Goal: Information Seeking & Learning: Learn about a topic

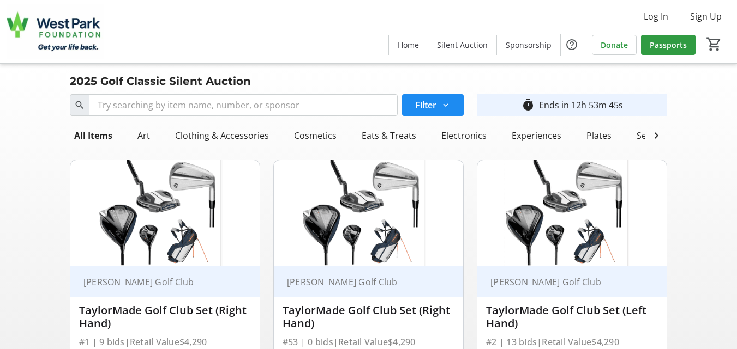
drag, startPoint x: 669, startPoint y: 250, endPoint x: 677, endPoint y: 252, distance: 7.9
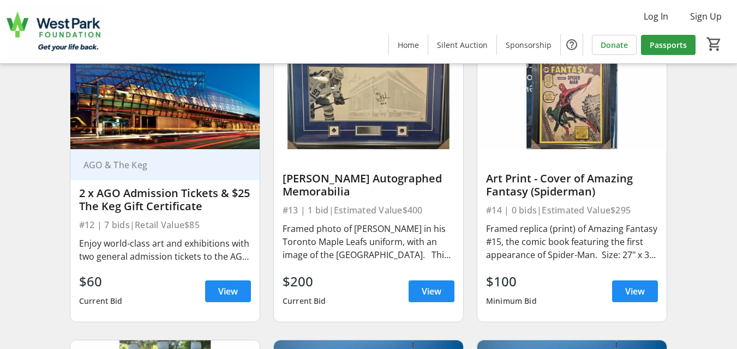
scroll to position [1330, 0]
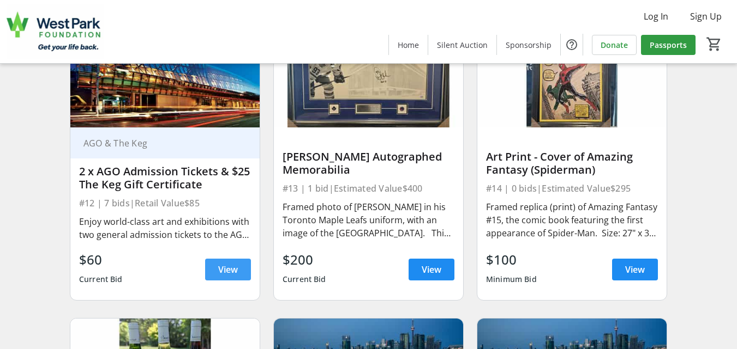
click at [225, 275] on span "View" at bounding box center [228, 269] width 20 height 13
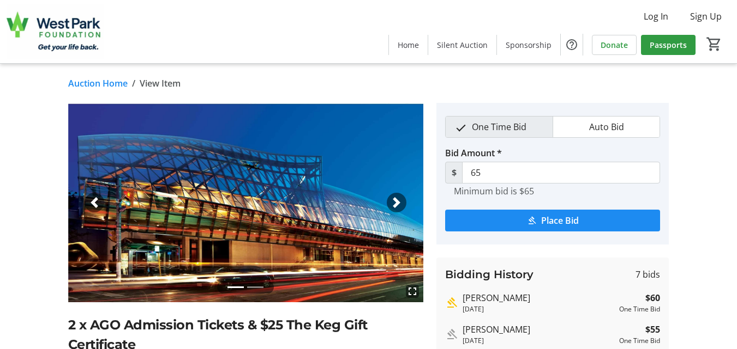
click at [82, 84] on link "Auction Home" at bounding box center [97, 83] width 59 height 13
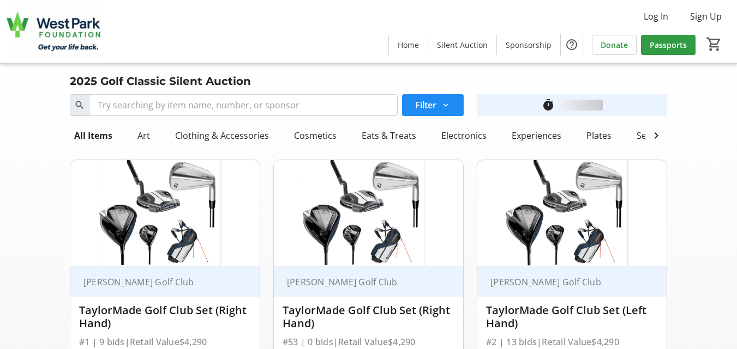
scroll to position [1330, 0]
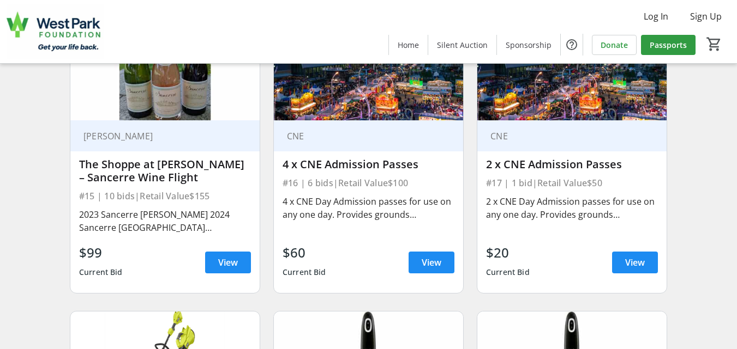
scroll to position [1636, 0]
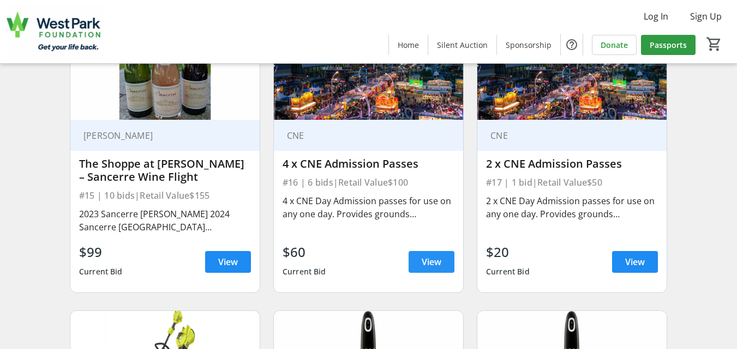
click at [438, 266] on span "View" at bounding box center [431, 262] width 20 height 13
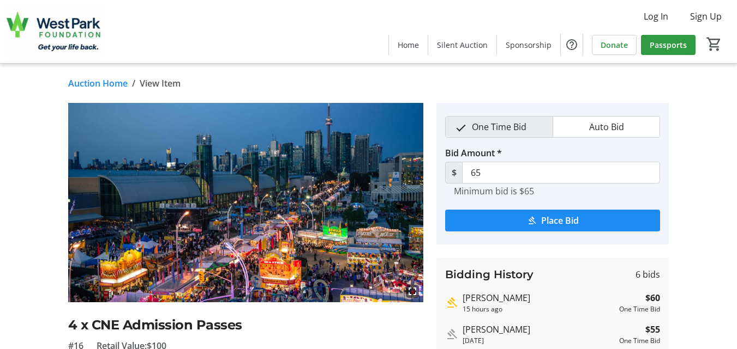
click at [76, 84] on link "Auction Home" at bounding box center [97, 83] width 59 height 13
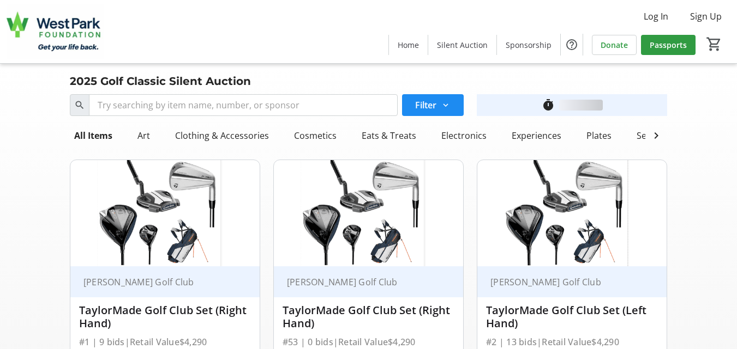
scroll to position [1636, 0]
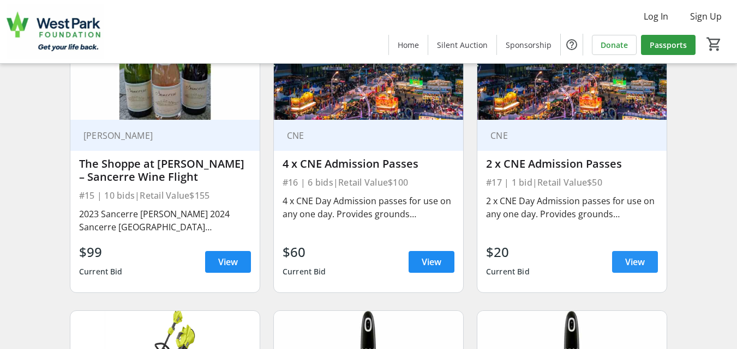
click at [623, 271] on span at bounding box center [635, 262] width 46 height 26
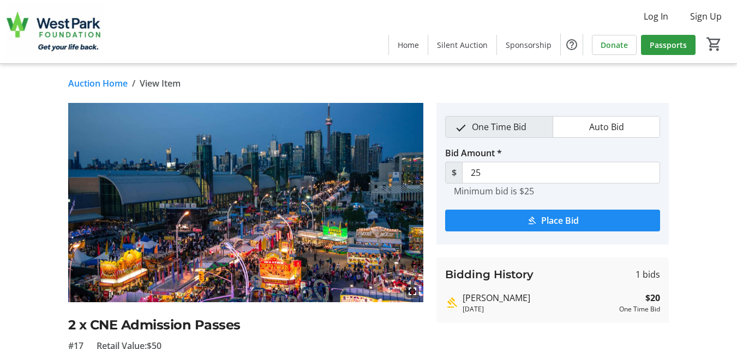
click at [79, 84] on link "Auction Home" at bounding box center [97, 83] width 59 height 13
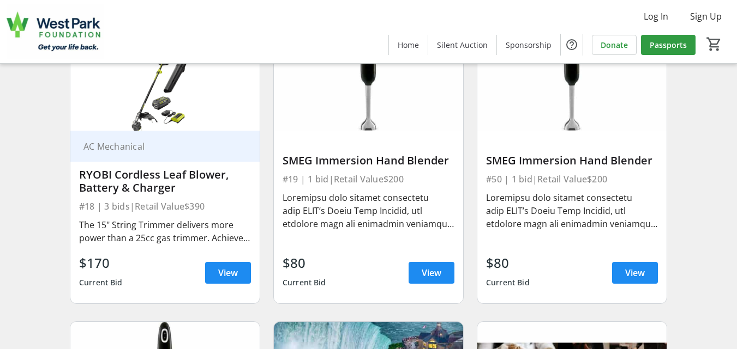
scroll to position [1919, 0]
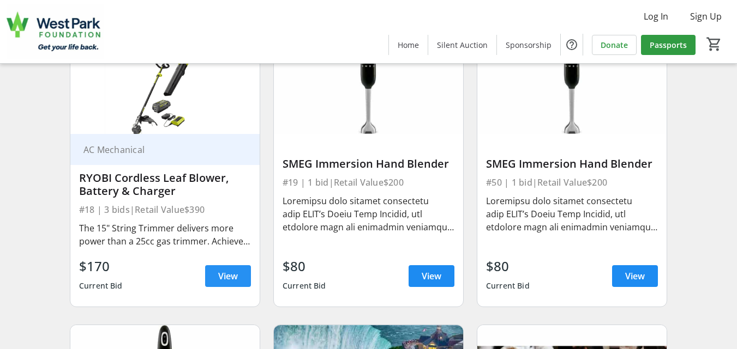
click at [230, 283] on span "View" at bounding box center [228, 276] width 20 height 13
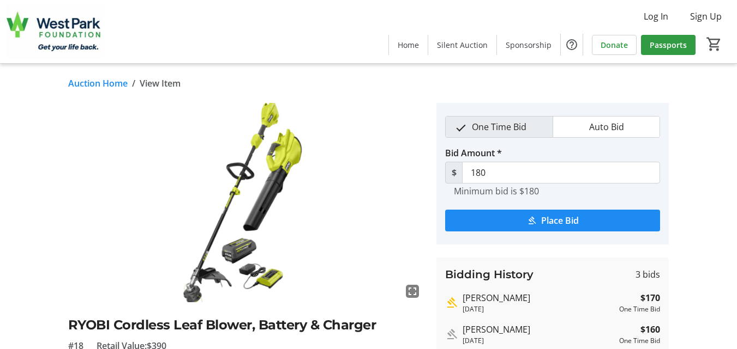
click at [97, 82] on link "Auction Home" at bounding box center [97, 83] width 59 height 13
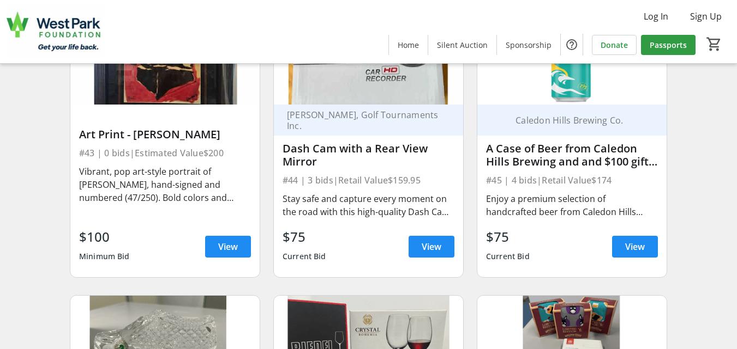
scroll to position [4623, 0]
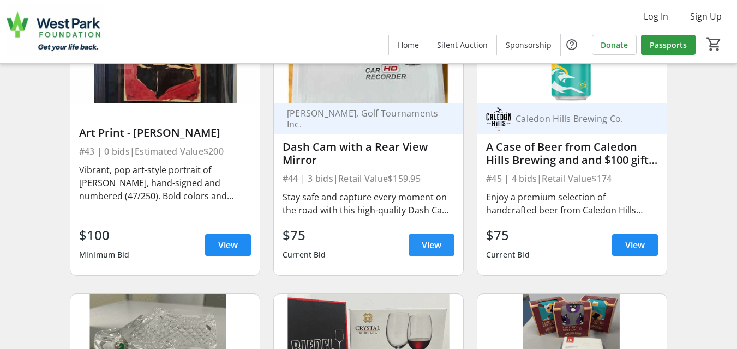
click at [433, 252] on span "View" at bounding box center [431, 245] width 20 height 13
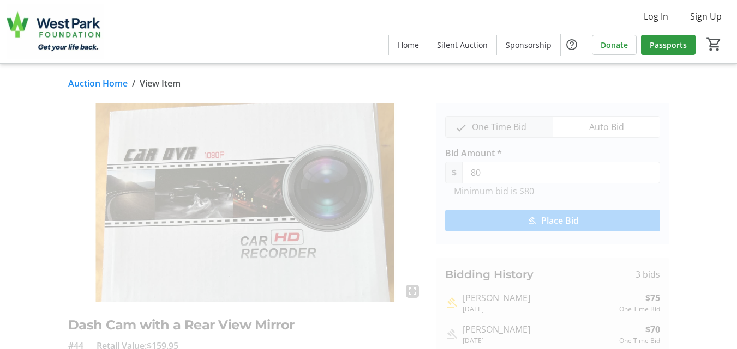
click at [82, 81] on link "Auction Home" at bounding box center [97, 83] width 59 height 13
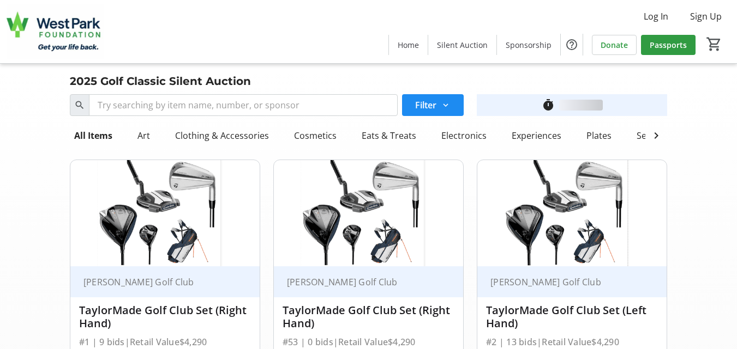
scroll to position [4623, 0]
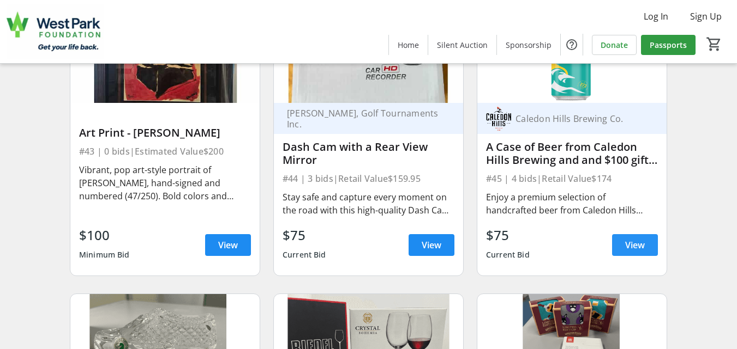
click at [622, 257] on span at bounding box center [635, 245] width 46 height 26
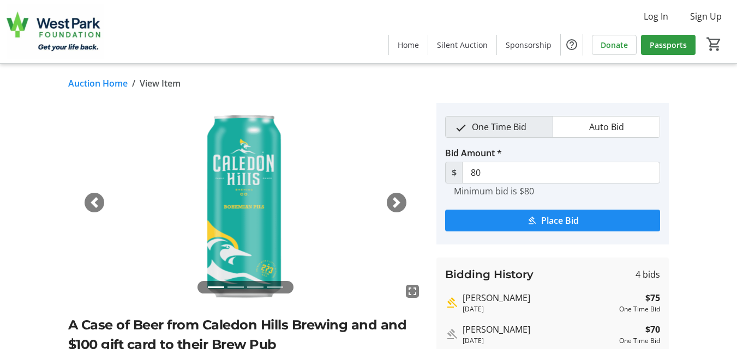
click at [76, 83] on link "Auction Home" at bounding box center [97, 83] width 59 height 13
